Goal: Task Accomplishment & Management: Use online tool/utility

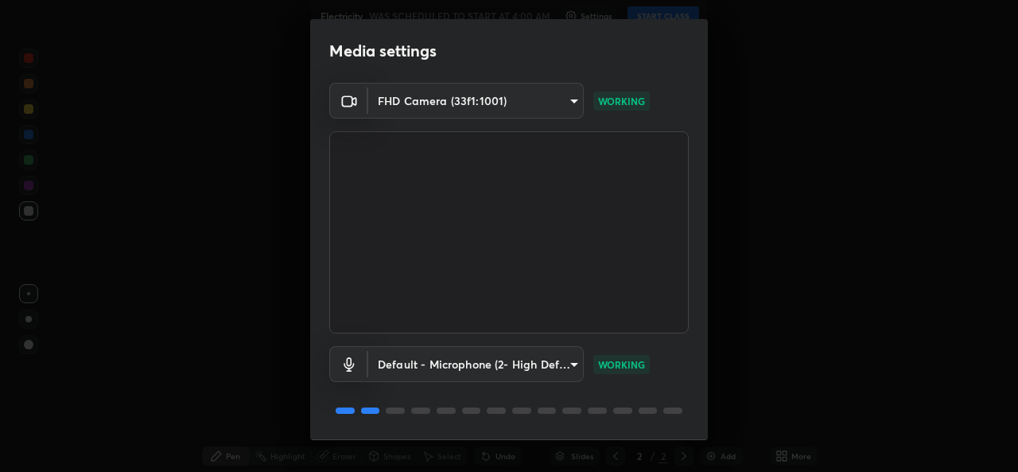
scroll to position [50, 0]
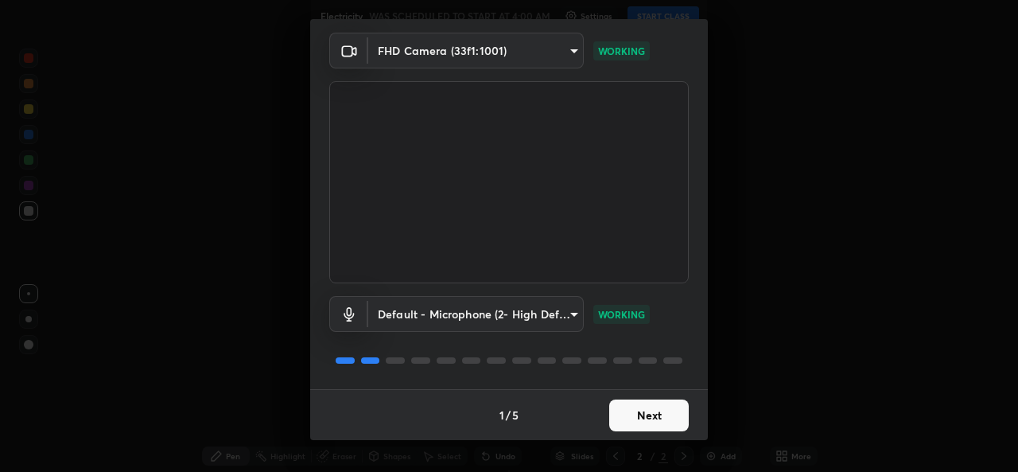
click at [658, 419] on button "Next" at bounding box center [649, 415] width 80 height 32
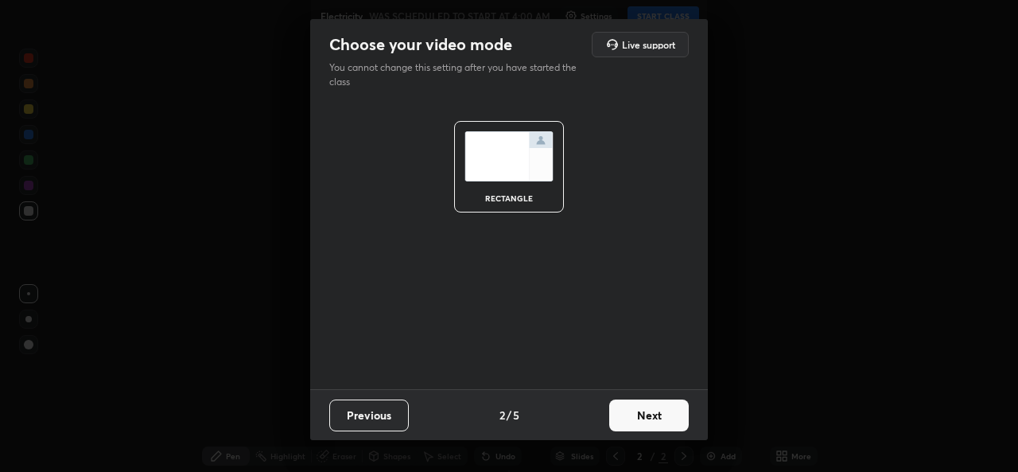
scroll to position [0, 0]
click at [658, 419] on button "Next" at bounding box center [649, 415] width 80 height 32
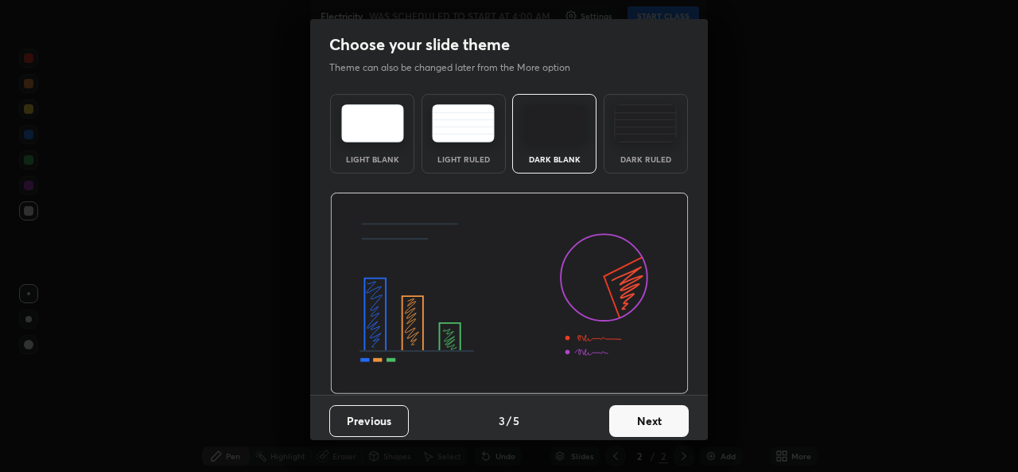
click at [658, 415] on button "Next" at bounding box center [649, 421] width 80 height 32
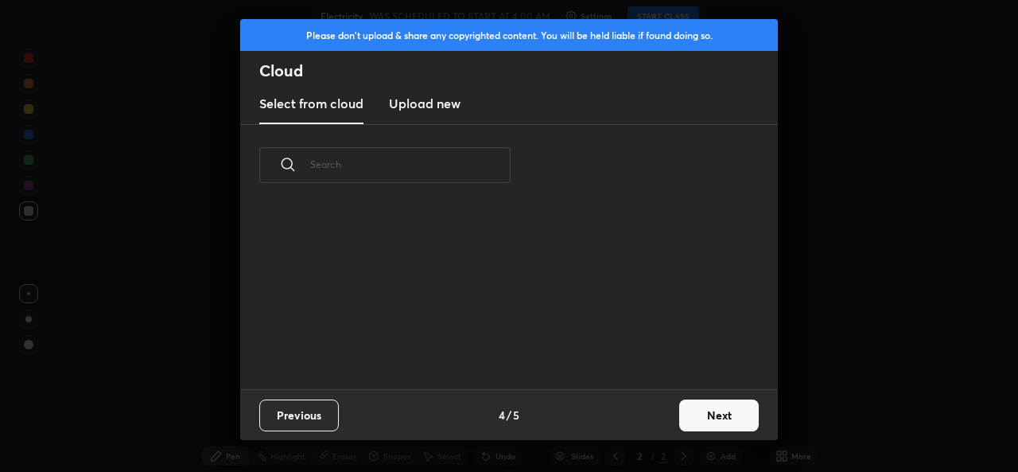
click at [659, 426] on div "Previous 4 / 5 Next" at bounding box center [509, 414] width 538 height 51
click at [692, 420] on button "Next" at bounding box center [719, 415] width 80 height 32
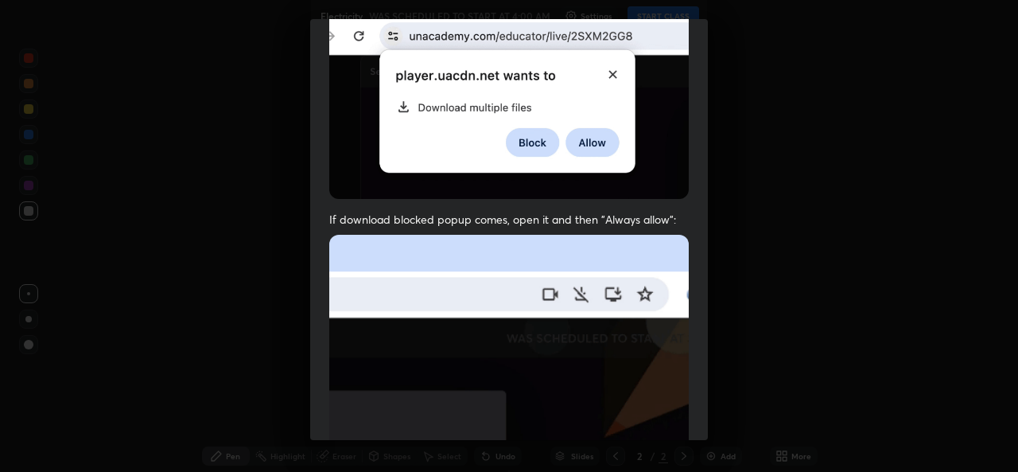
scroll to position [375, 0]
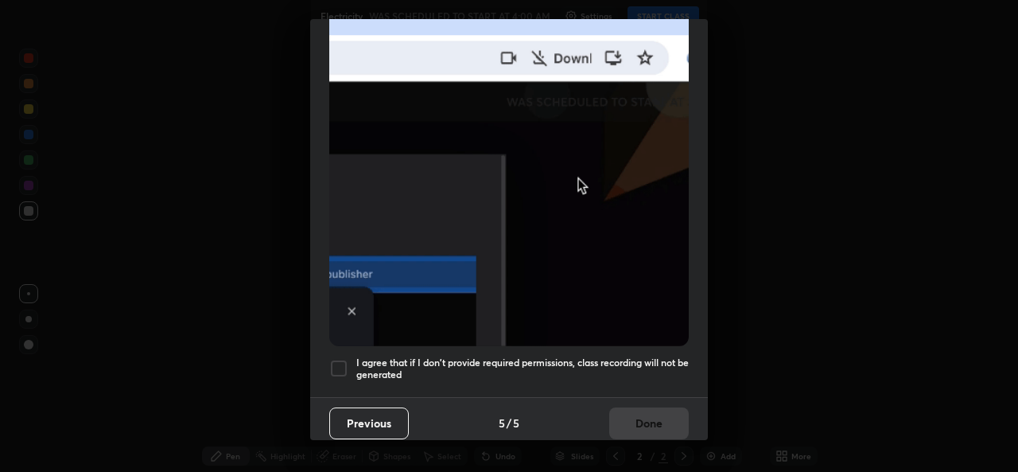
click at [331, 359] on div at bounding box center [338, 368] width 19 height 19
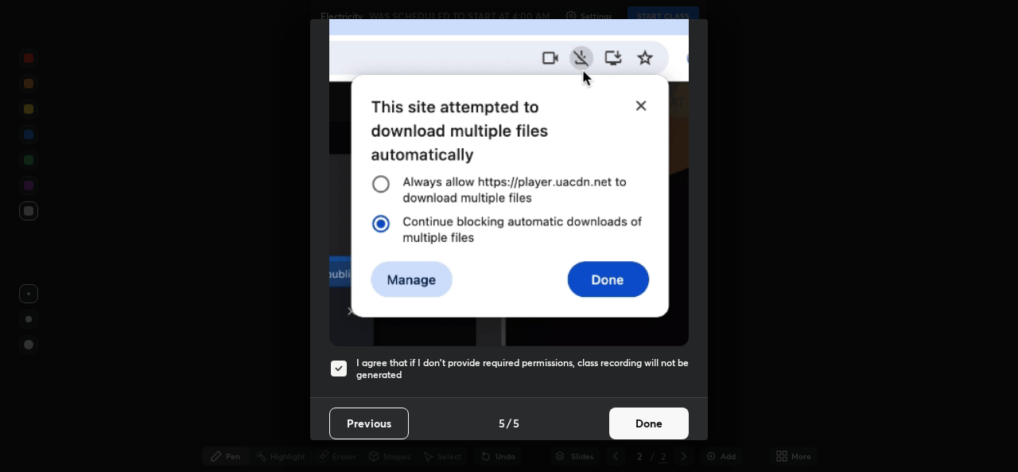
click at [649, 426] on button "Done" at bounding box center [649, 423] width 80 height 32
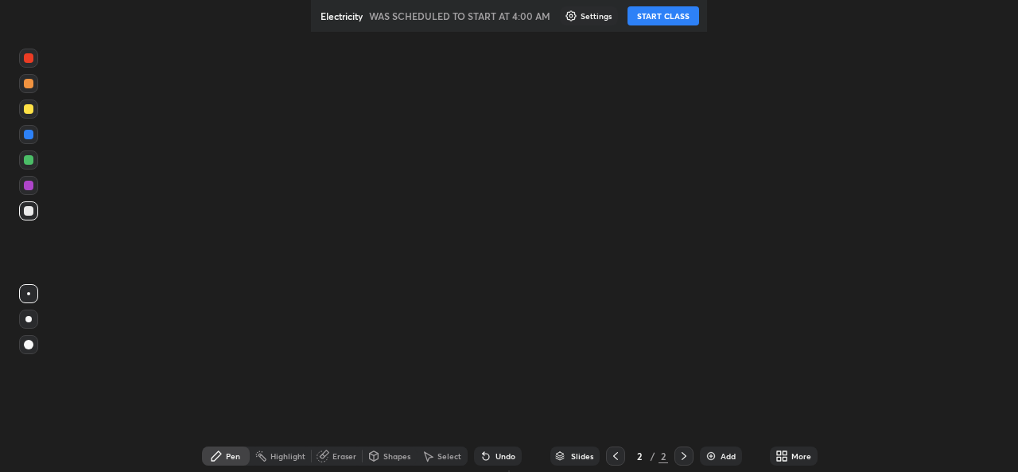
click at [677, 19] on button "START CLASS" at bounding box center [664, 15] width 72 height 19
click at [223, 455] on icon at bounding box center [216, 455] width 13 height 13
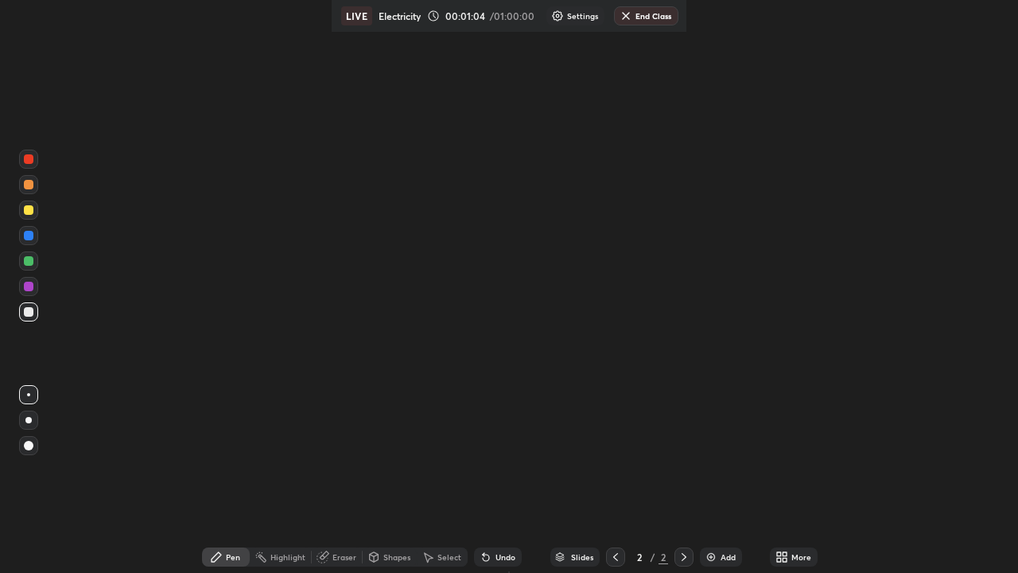
click at [102, 132] on div "Setting up your live class" at bounding box center [509, 286] width 1018 height 573
click at [37, 313] on div at bounding box center [28, 311] width 19 height 19
click at [29, 420] on div at bounding box center [28, 420] width 6 height 6
click at [791, 471] on div "More" at bounding box center [801, 557] width 20 height 8
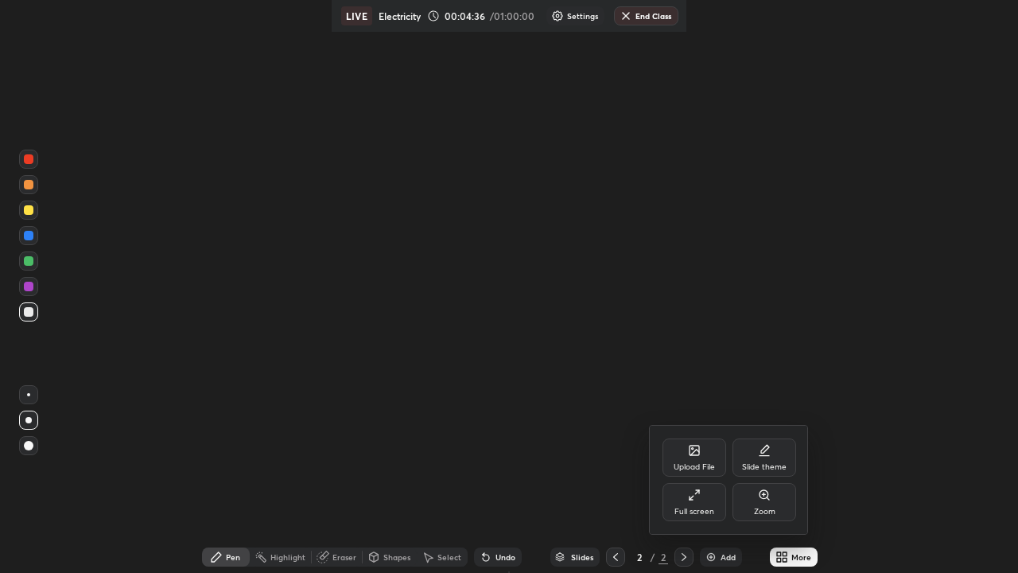
click at [709, 471] on div "Full screen" at bounding box center [695, 502] width 64 height 38
